Goal: Task Accomplishment & Management: Complete application form

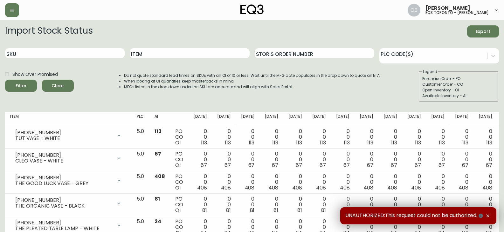
click at [21, 8] on div at bounding box center [87, 10] width 165 height 14
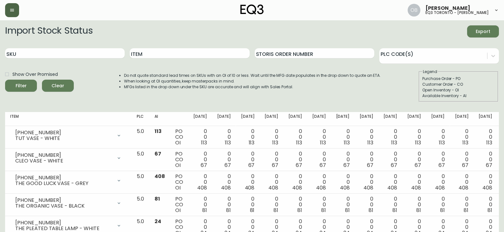
click at [17, 12] on button "button" at bounding box center [12, 10] width 14 height 14
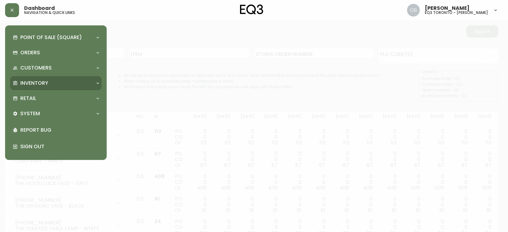
click at [37, 85] on p "Inventory" at bounding box center [34, 83] width 28 height 7
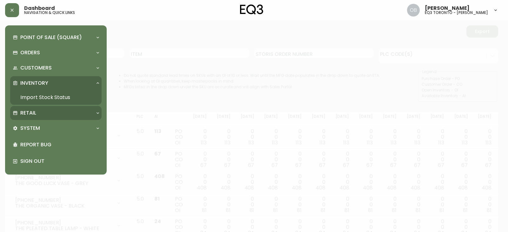
click at [42, 111] on div "Retail" at bounding box center [53, 113] width 80 height 7
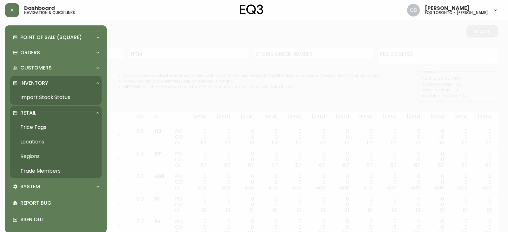
click at [46, 173] on link "Trade Members" at bounding box center [55, 171] width 91 height 15
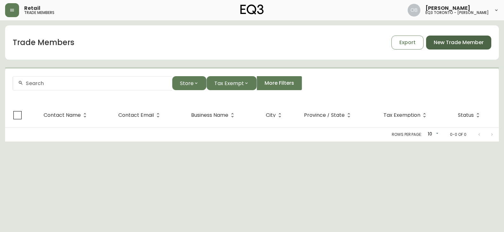
click at [461, 42] on span "New Trade Member" at bounding box center [458, 42] width 50 height 7
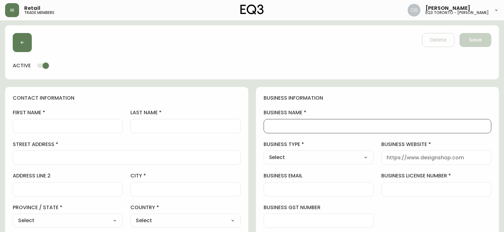
click at [320, 126] on input "business name" at bounding box center [377, 126] width 217 height 6
type input "Maison Lafforgue"
click at [335, 165] on div "Select Interior Designer Architect Home Builder Contractor Real Estate Agent Ho…" at bounding box center [318, 158] width 110 height 14
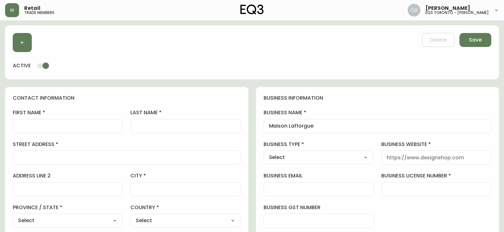
click at [335, 159] on select "Select Interior Designer Architect Home Builder Contractor Real Estate Agent Ho…" at bounding box center [318, 158] width 110 height 10
click at [430, 186] on input "business license number" at bounding box center [435, 189] width 99 height 6
type input "1001372570"
click at [64, 119] on div at bounding box center [68, 126] width 110 height 14
click at [67, 161] on input "street address" at bounding box center [126, 158] width 217 height 6
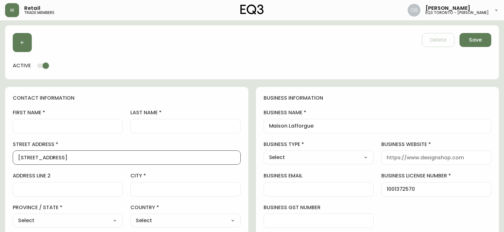
type input "88 Galley Ave"
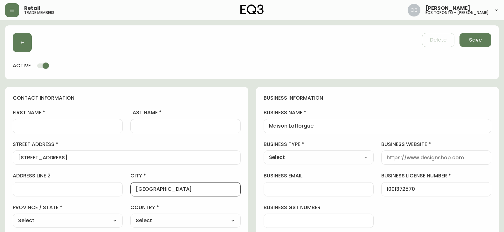
type input "Toronto"
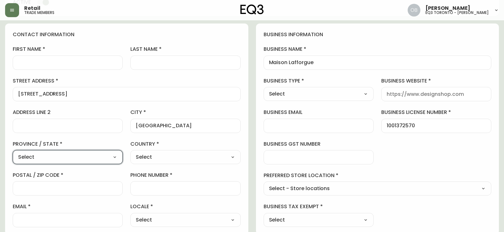
scroll to position [127, 0]
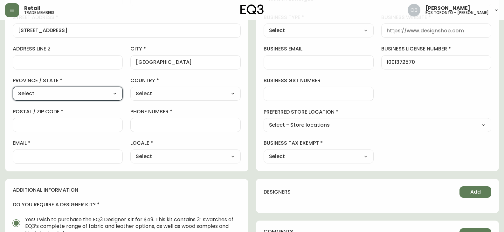
click at [84, 84] on label "province / state" at bounding box center [68, 80] width 110 height 7
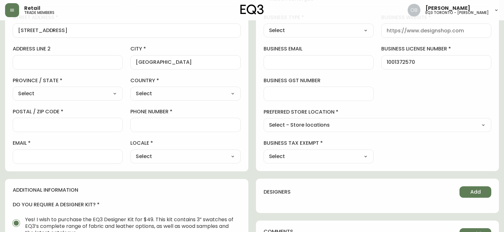
drag, startPoint x: 83, startPoint y: 88, endPoint x: 84, endPoint y: 91, distance: 3.2
click at [84, 89] on div "Select Alberta British Columbia Manitoba New Brunswick Newfoundland and Labrado…" at bounding box center [68, 94] width 110 height 14
click at [84, 95] on select "Select Alberta British Columbia Manitoba New Brunswick Newfoundland and Labrado…" at bounding box center [68, 94] width 110 height 10
select select "ON"
click at [13, 89] on select "Select Alberta British Columbia Manitoba New Brunswick Newfoundland and Labrado…" at bounding box center [68, 94] width 110 height 10
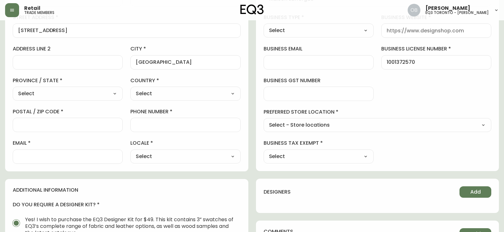
type input "Ontario"
click at [165, 93] on select "Select Canada United States" at bounding box center [185, 94] width 110 height 10
select select "CA"
click at [130, 89] on select "Select Canada United States" at bounding box center [185, 94] width 110 height 10
type input "Canada"
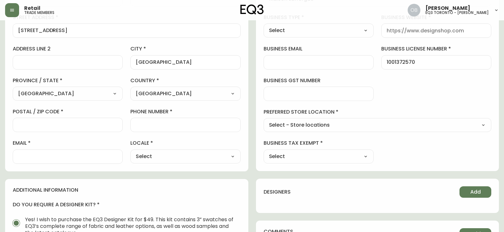
click at [79, 128] on div at bounding box center [68, 125] width 110 height 14
type input "M6R 1H1"
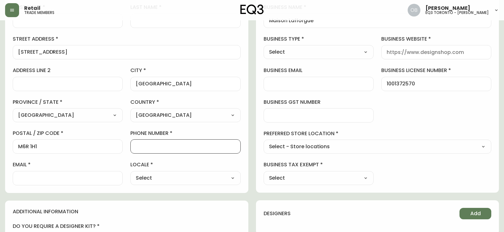
scroll to position [95, 0]
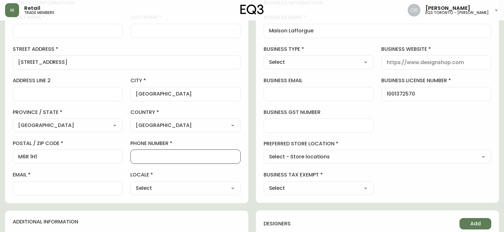
click at [290, 64] on select "Select Interior Designer Architect Home Builder Contractor Real Estate Agent Ho…" at bounding box center [318, 63] width 110 height 10
select select "Interior Designer"
click at [263, 58] on select "Select Interior Designer Architect Home Builder Contractor Real Estate Agent Ho…" at bounding box center [318, 63] width 110 height 10
type input "Interior Designer"
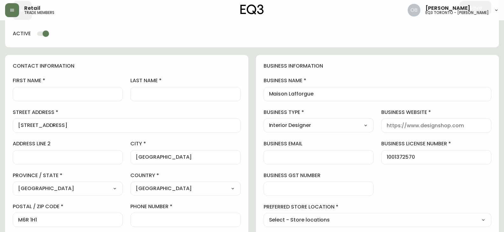
scroll to position [32, 0]
click at [91, 93] on input "first name" at bounding box center [67, 94] width 99 height 6
type input "Natalia"
type input "Lafforgue"
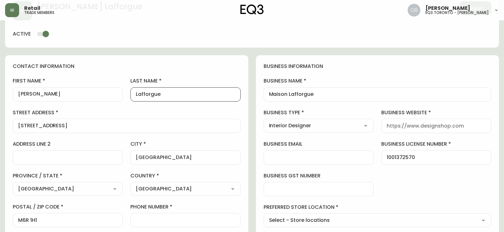
click at [169, 139] on div "first name Natalia last name Lafforgue street address 88 Galley Ave address lin…" at bounding box center [127, 168] width 228 height 181
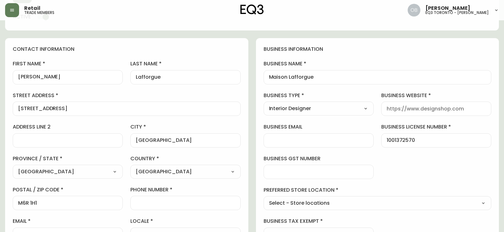
scroll to position [64, 0]
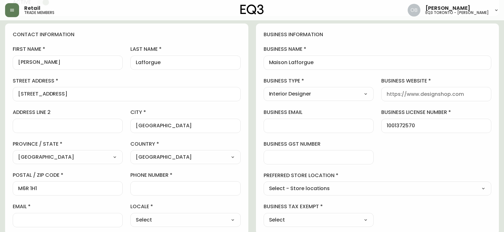
drag, startPoint x: 440, startPoint y: 127, endPoint x: 441, endPoint y: 116, distance: 11.2
click at [439, 127] on input "1001372570" at bounding box center [435, 126] width 99 height 6
drag, startPoint x: 436, startPoint y: 96, endPoint x: 428, endPoint y: 96, distance: 8.6
click at [436, 96] on input "business website" at bounding box center [435, 94] width 99 height 6
drag, startPoint x: 344, startPoint y: 63, endPoint x: 251, endPoint y: 68, distance: 93.9
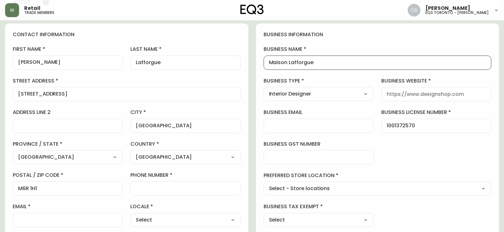
click at [251, 68] on div "contact information first name Natalia last name Lafforgue street address 88 Ga…" at bounding box center [251, 232] width 493 height 416
click at [427, 96] on input "business website" at bounding box center [435, 94] width 99 height 6
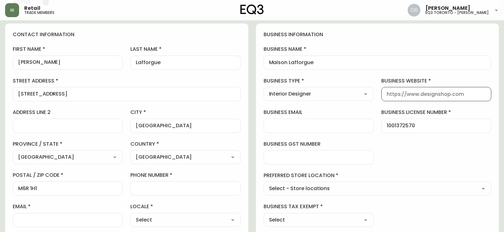
paste input "https://www.instagram.com/maisonlaffargue/"
type input "https://www.instagram.com/maisonlaffargue/"
click at [335, 129] on div at bounding box center [318, 126] width 110 height 14
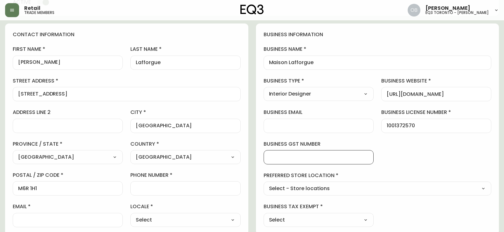
click at [338, 157] on input "business gst number" at bounding box center [318, 157] width 99 height 6
click at [325, 192] on select "Select - Store locations EQ3 Brossard EQ3 Burlington EQ3 Calgary EQ3 Laval - Le…" at bounding box center [377, 189] width 228 height 10
select select "cjw10z96s008u6gs0ccm7hd19"
click at [263, 184] on select "Select - Store locations EQ3 Brossard EQ3 Burlington EQ3 Calgary EQ3 Laval - Le…" at bounding box center [377, 189] width 228 height 10
type input "EQ3 Toronto - Hanna"
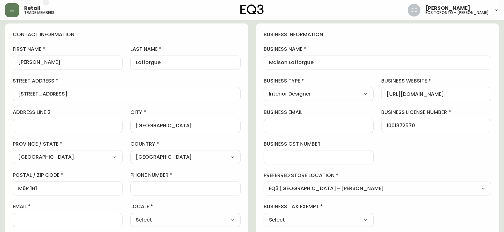
click at [310, 223] on select "Select Yes No" at bounding box center [318, 220] width 110 height 10
select select "false"
click at [263, 215] on select "Select Yes No" at bounding box center [318, 220] width 110 height 10
type input "No"
click at [88, 223] on div at bounding box center [68, 220] width 110 height 14
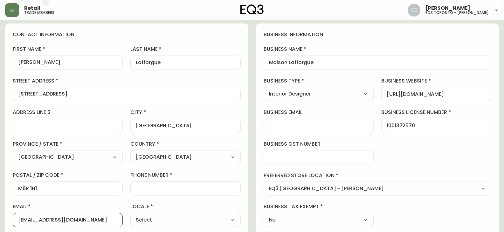
click at [64, 221] on input "natalia.lafforgue@gmail.com" at bounding box center [67, 220] width 99 height 6
type input "natalia.lafforgue@gmail.com"
click at [135, 218] on select "Select CA_EN CA_FR US_EN" at bounding box center [185, 220] width 110 height 10
select select "CA_EN"
click at [130, 215] on select "Select CA_EN CA_FR US_EN" at bounding box center [185, 220] width 110 height 10
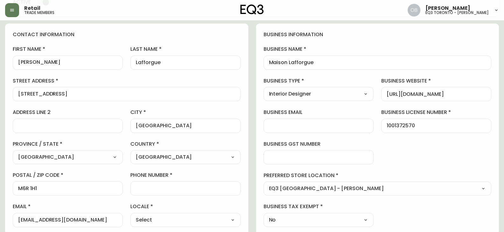
type input "CA_EN"
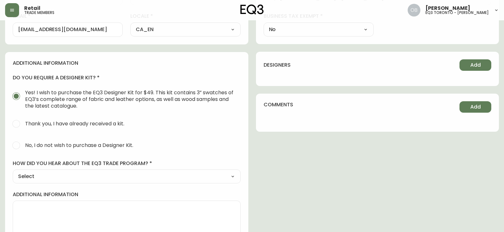
click at [52, 144] on span "No, I do not wish to purchase a Designer Kit." at bounding box center [79, 145] width 108 height 7
click at [23, 144] on input "No, I do not wish to purchase a Designer Kit." at bounding box center [16, 146] width 14 height 14
radio input "true"
radio input "false"
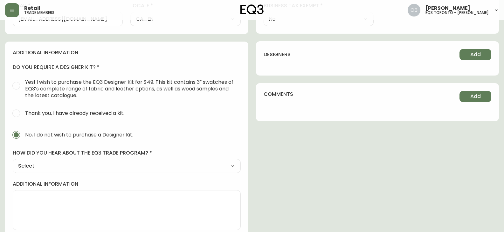
scroll to position [270, 0]
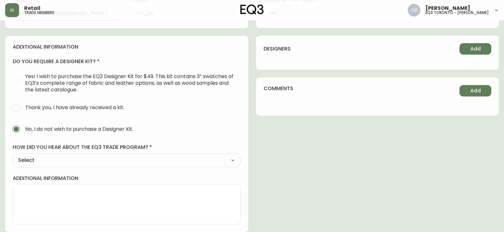
click at [47, 155] on div "Select Social Media Advertisement Trade Show Outreach from a Trade Rep Other" at bounding box center [127, 160] width 228 height 14
drag, startPoint x: 49, startPoint y: 157, endPoint x: 48, endPoint y: 164, distance: 7.1
click at [49, 157] on select "Select Social Media Advertisement Trade Show Outreach from a Trade Rep Other" at bounding box center [127, 161] width 228 height 10
select select "Other"
click at [13, 156] on select "Select Social Media Advertisement Trade Show Outreach from a Trade Rep Other" at bounding box center [127, 161] width 228 height 10
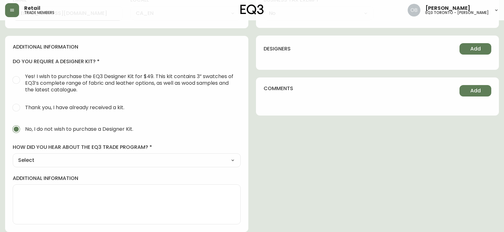
type input "Other"
click at [38, 195] on div at bounding box center [127, 192] width 228 height 14
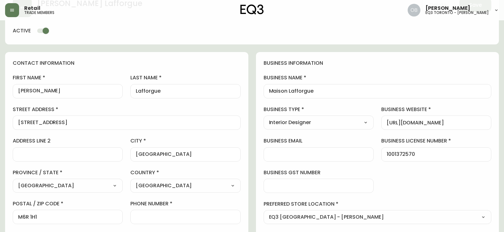
scroll to position [0, 0]
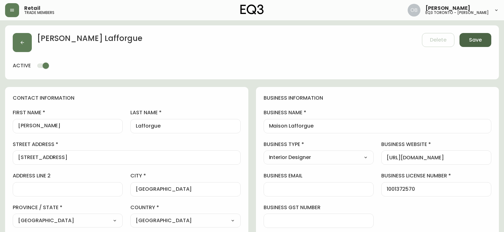
type input "WLKIN"
click at [481, 40] on span "Save" at bounding box center [475, 40] width 13 height 7
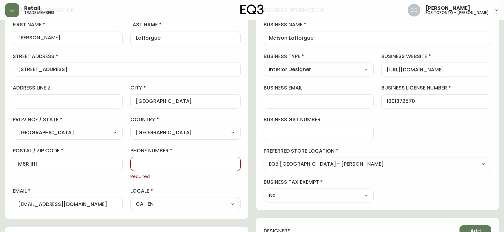
scroll to position [159, 0]
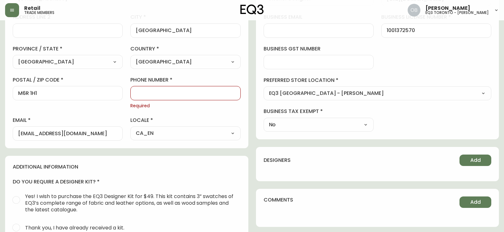
click at [149, 93] on input "phone number" at bounding box center [185, 93] width 99 height 6
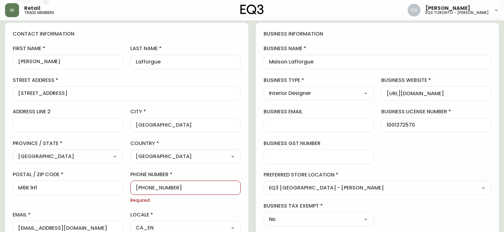
scroll to position [0, 0]
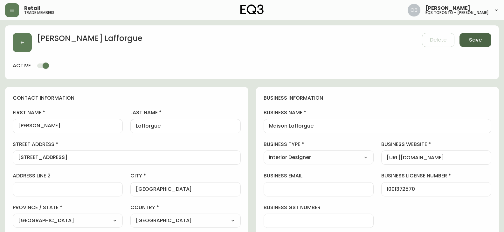
type input "514-963-2516"
click at [484, 40] on button "Save" at bounding box center [475, 40] width 32 height 14
select select
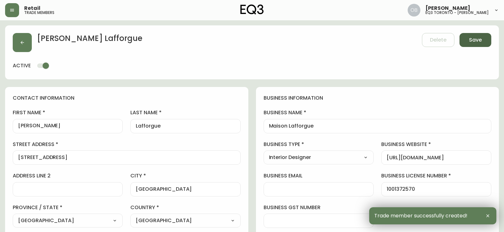
type input "+15149632516"
type input "Other"
select select "Other"
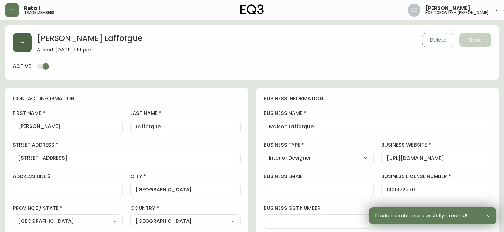
click at [20, 47] on button "button" at bounding box center [22, 42] width 19 height 19
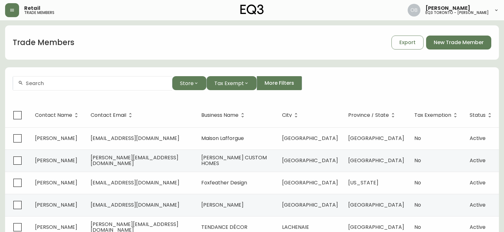
click at [299, 62] on div "Trade Members Export New Trade Member Store Tax Exempt More Filters Contact Nam…" at bounding box center [251, 194] width 493 height 339
click at [339, 51] on div "Trade Members Export New Trade Member" at bounding box center [251, 42] width 493 height 20
